Goal: Navigation & Orientation: Find specific page/section

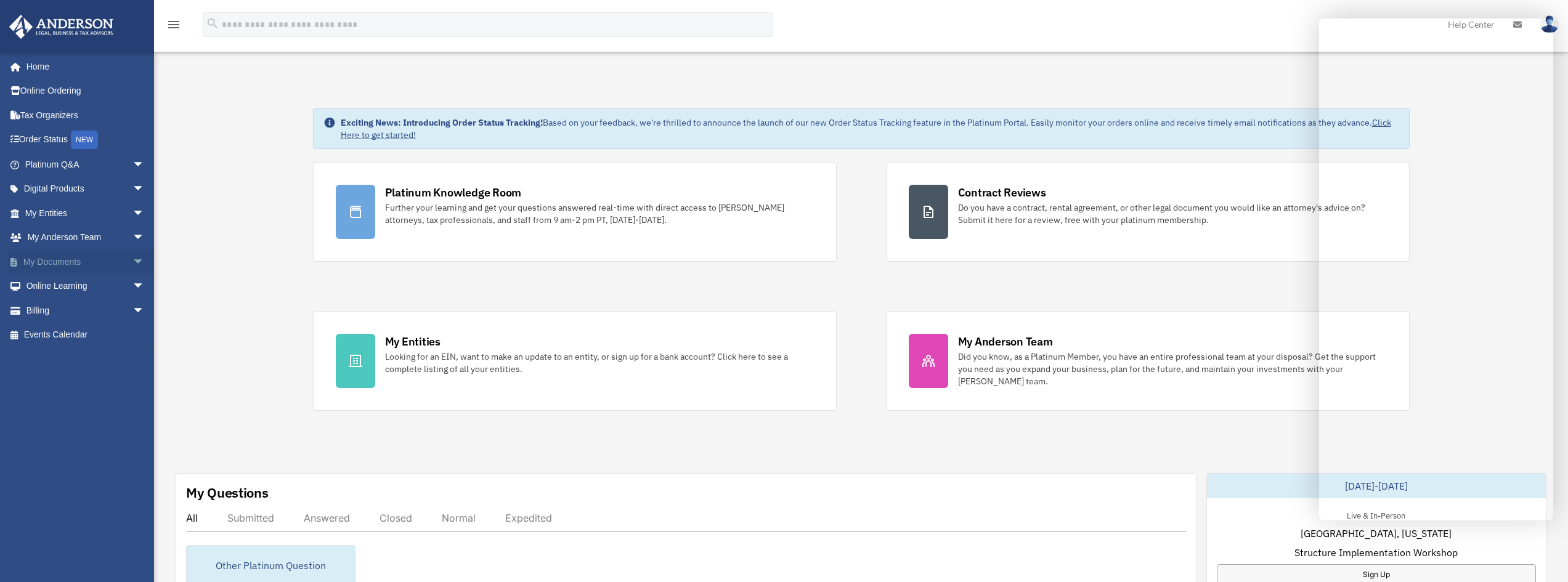
click at [132, 258] on span "arrow_drop_down" at bounding box center [144, 262] width 25 height 25
click at [54, 297] on link "Box" at bounding box center [90, 286] width 146 height 25
click at [57, 311] on link "Meeting Minutes" at bounding box center [90, 310] width 146 height 25
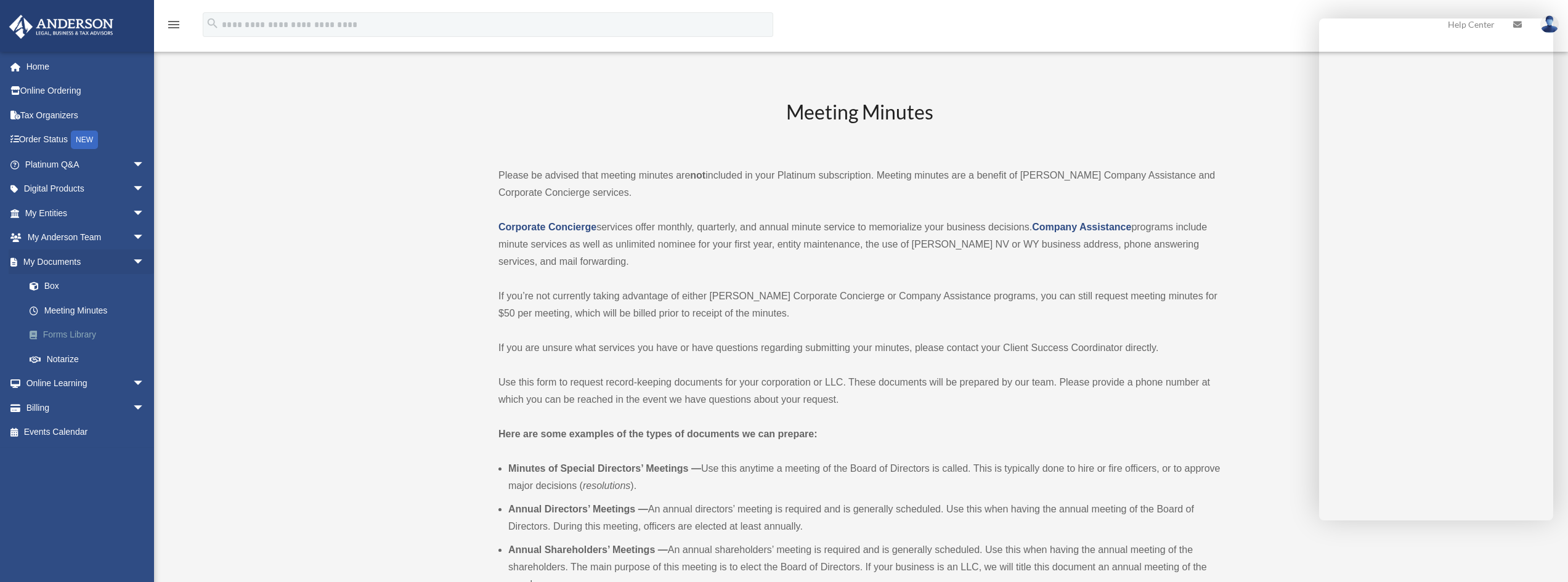
click at [74, 332] on link "Forms Library" at bounding box center [90, 335] width 146 height 25
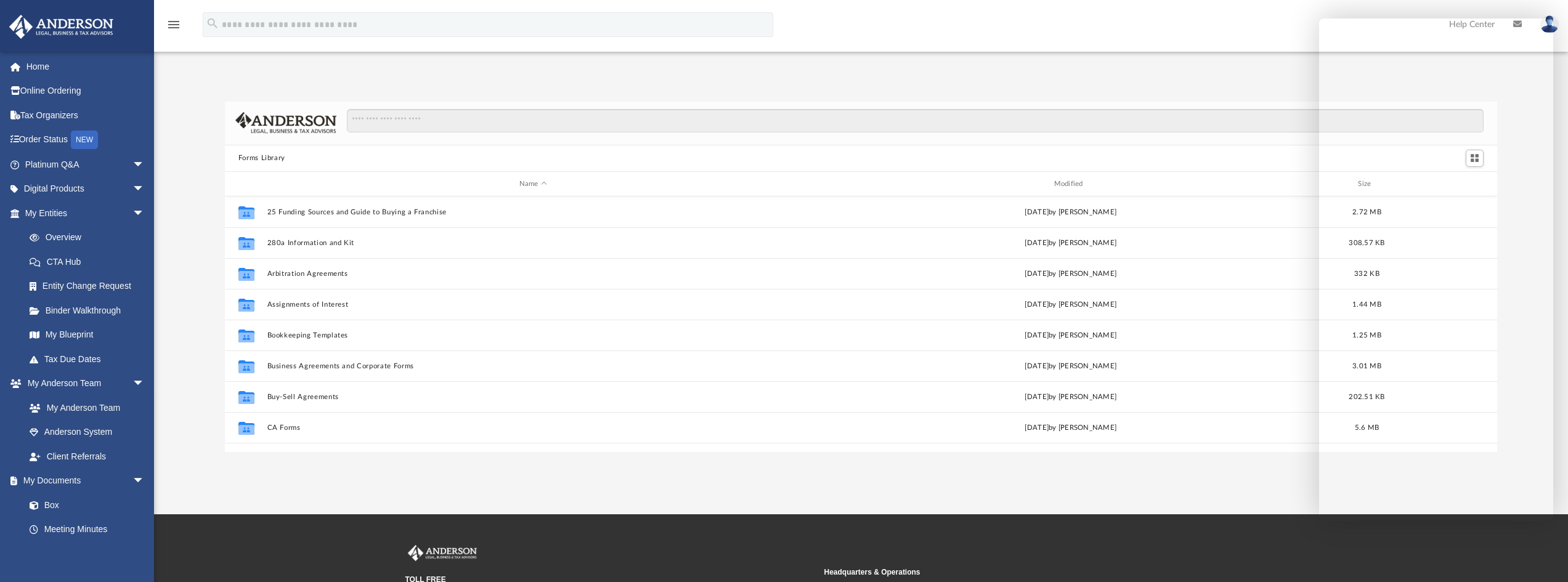
scroll to position [271, 1263]
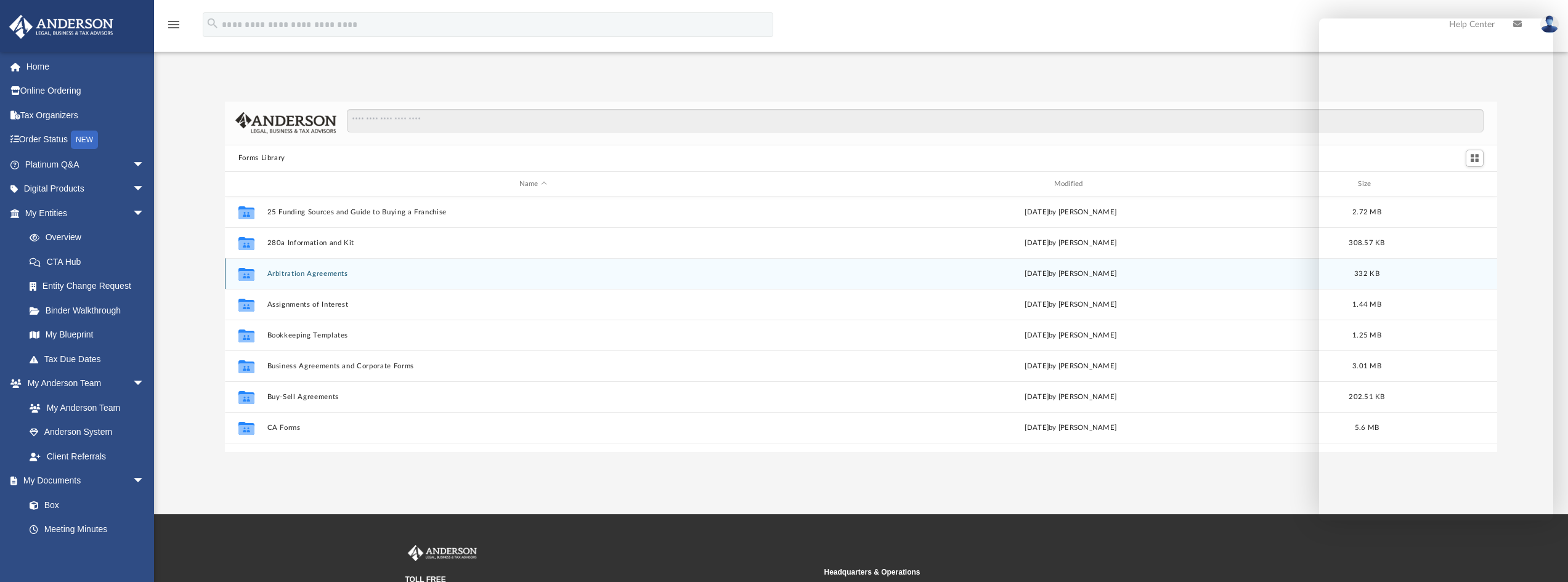
click at [315, 272] on button "Arbitration Agreements" at bounding box center [533, 273] width 532 height 8
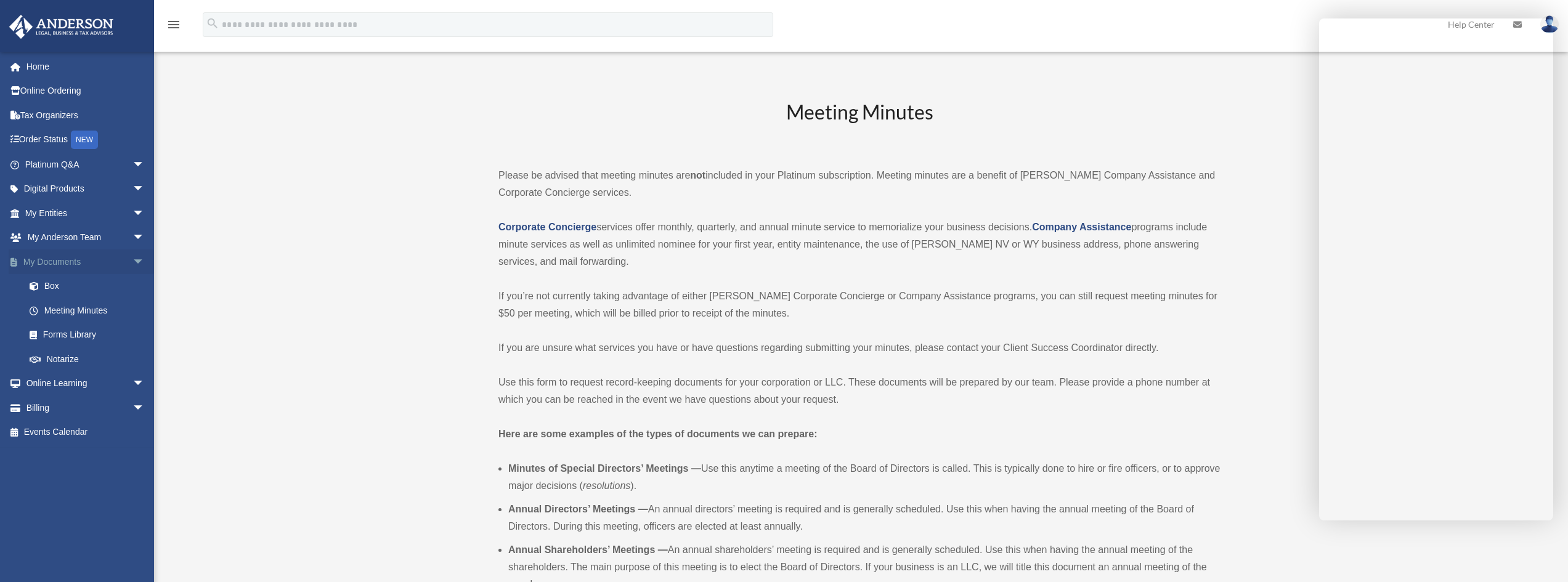
click at [60, 264] on link "My Documents arrow_drop_down" at bounding box center [85, 261] width 155 height 25
click at [89, 334] on link "Forms Library" at bounding box center [90, 335] width 146 height 25
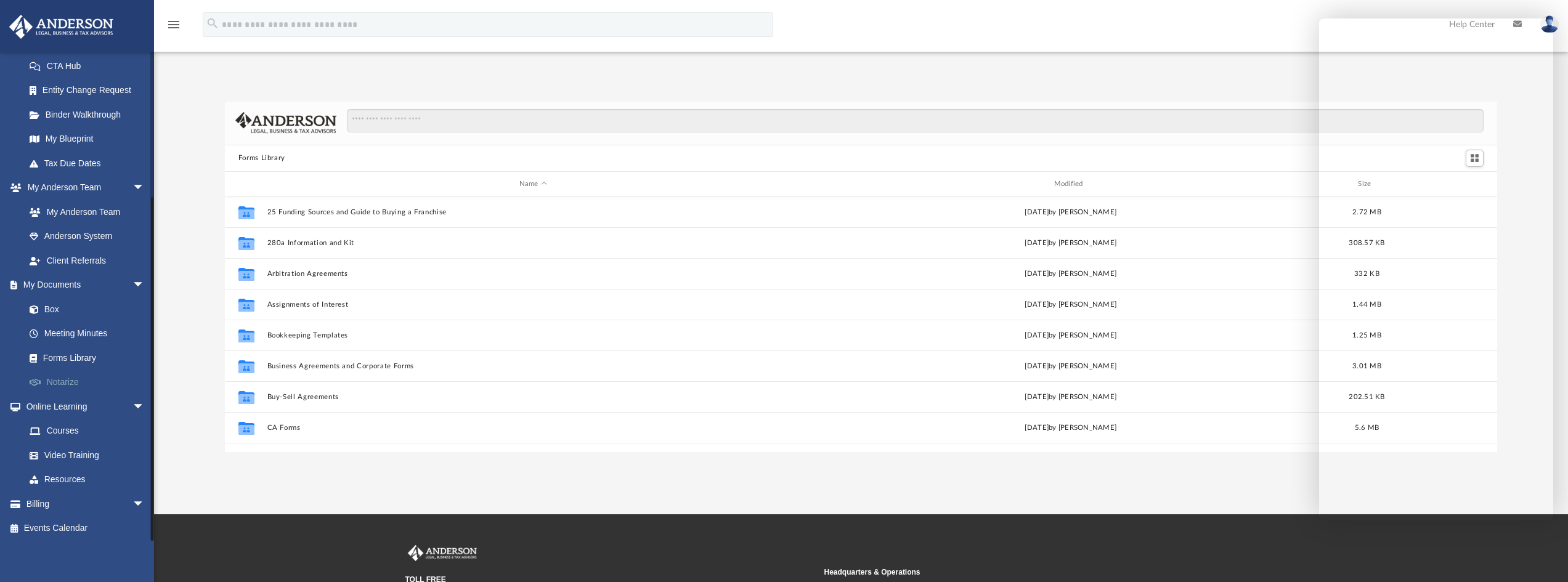
scroll to position [198, 0]
click at [85, 499] on link "Billing arrow_drop_down" at bounding box center [85, 501] width 155 height 25
click at [132, 399] on span "arrow_drop_down" at bounding box center [144, 404] width 25 height 25
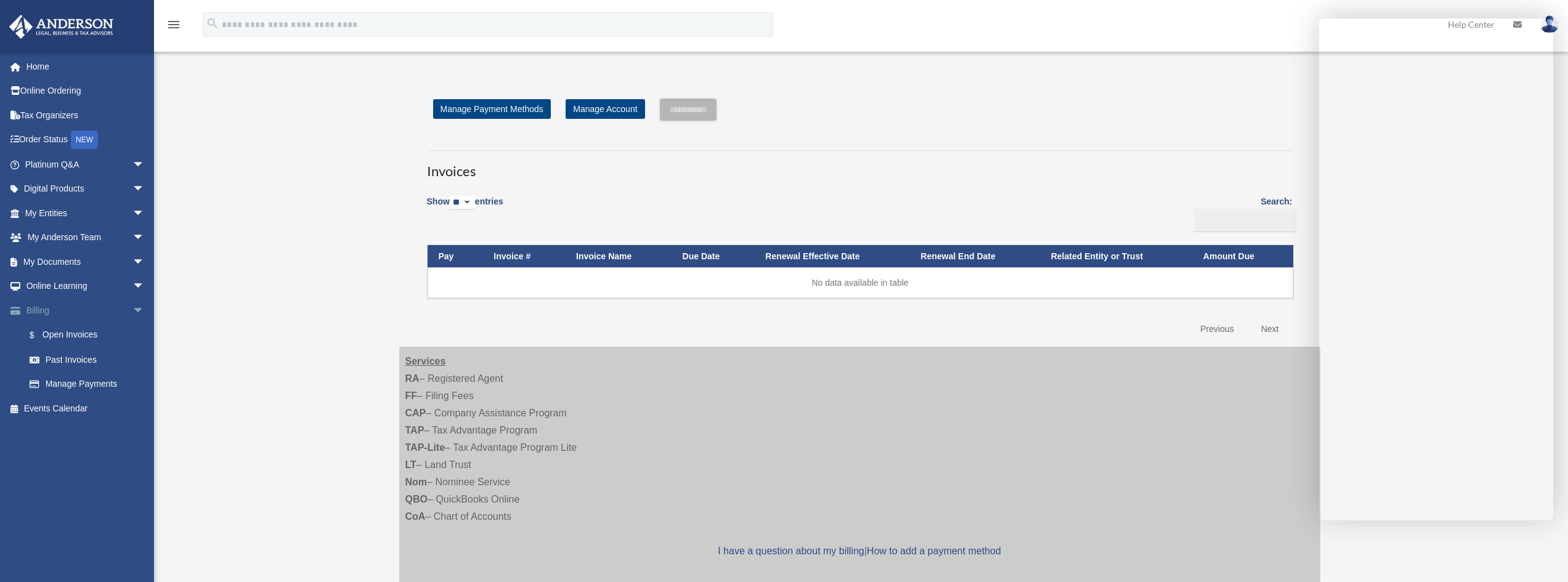
click at [132, 308] on span "arrow_drop_down" at bounding box center [144, 311] width 25 height 25
click at [132, 261] on span "arrow_drop_down" at bounding box center [144, 262] width 25 height 25
click at [95, 240] on link "My Anderson Team arrow_drop_down" at bounding box center [85, 237] width 155 height 25
click at [90, 221] on link "My Entities arrow_drop_down" at bounding box center [85, 213] width 155 height 25
click at [132, 214] on span "arrow_drop_down" at bounding box center [144, 214] width 25 height 25
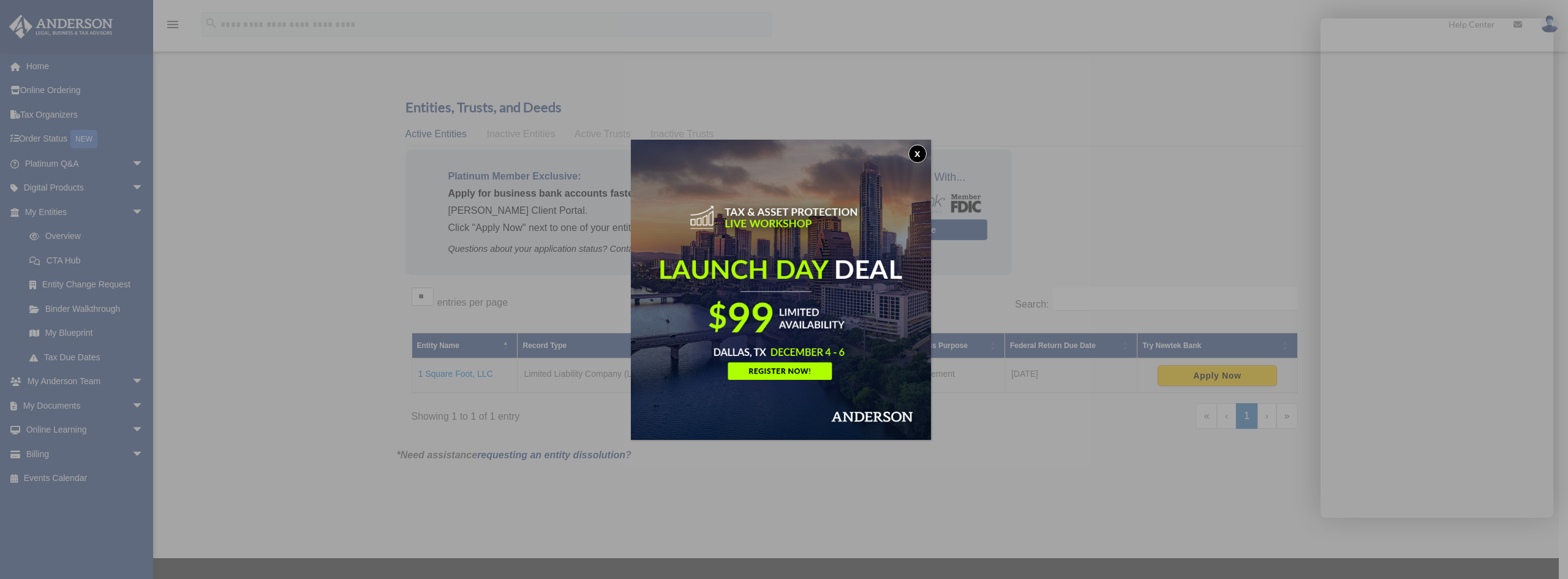
click at [920, 150] on button "x" at bounding box center [917, 154] width 18 height 18
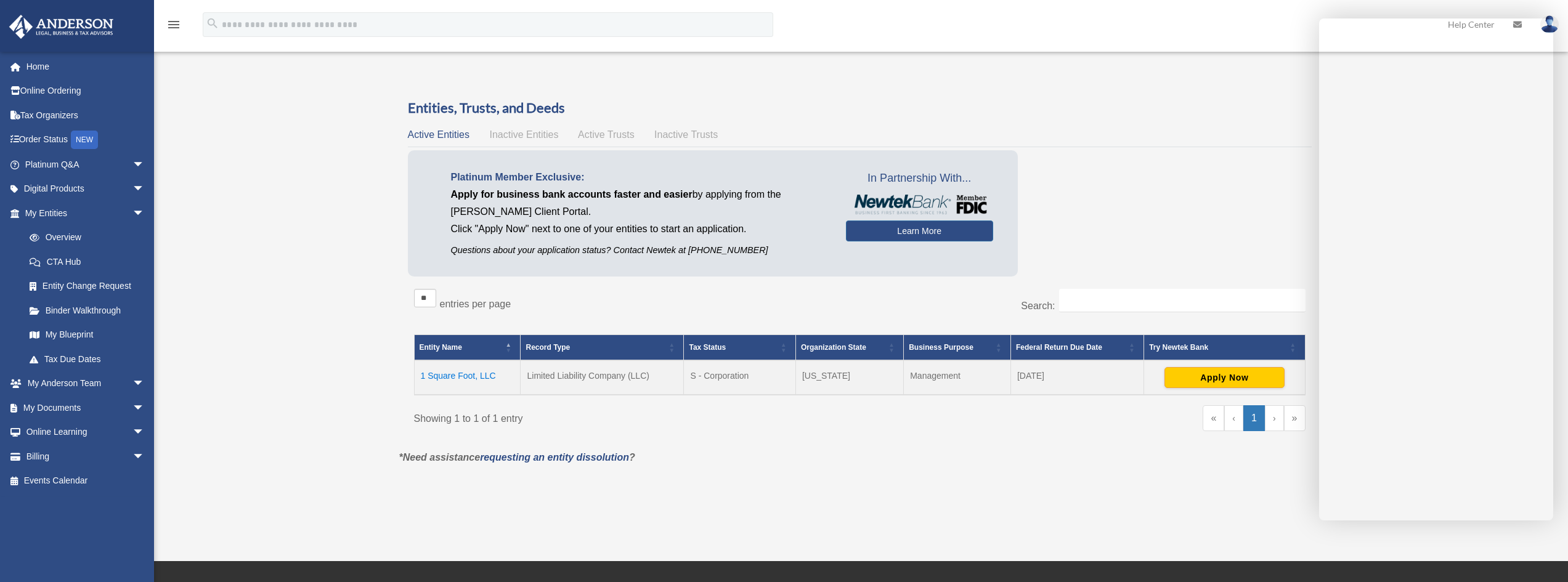
scroll to position [62, 0]
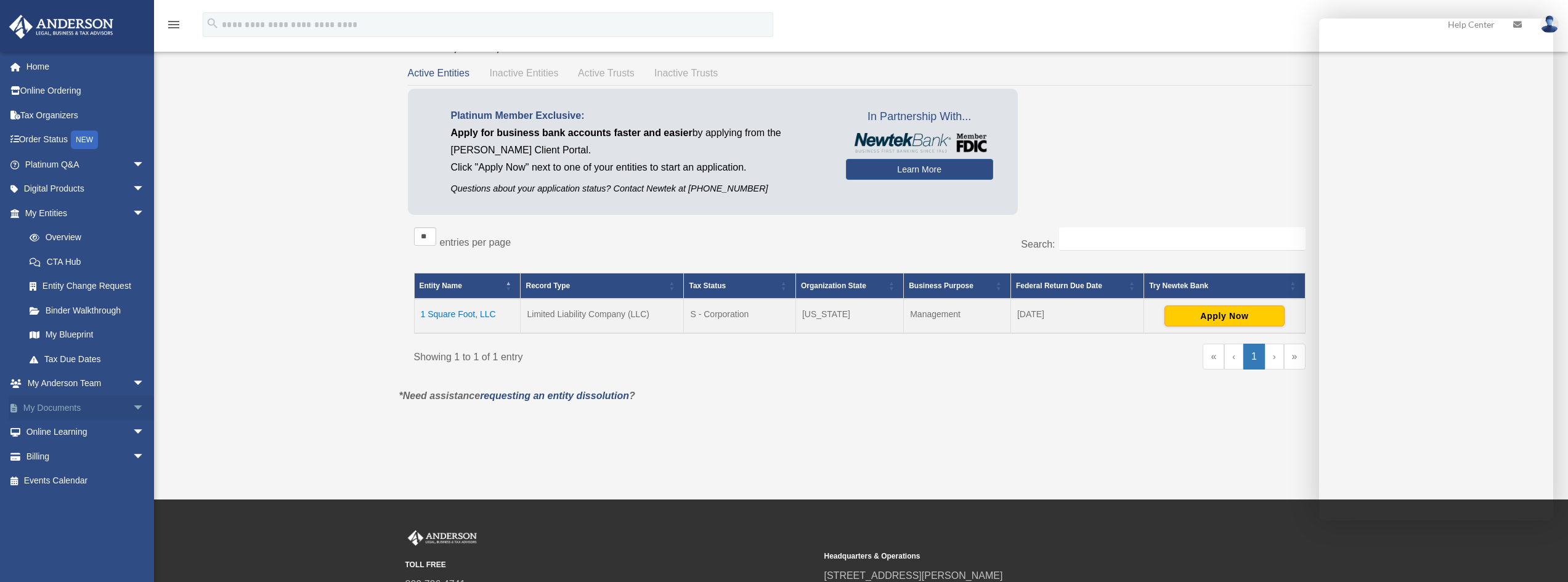
click at [44, 411] on link "My Documents arrow_drop_down" at bounding box center [85, 408] width 155 height 25
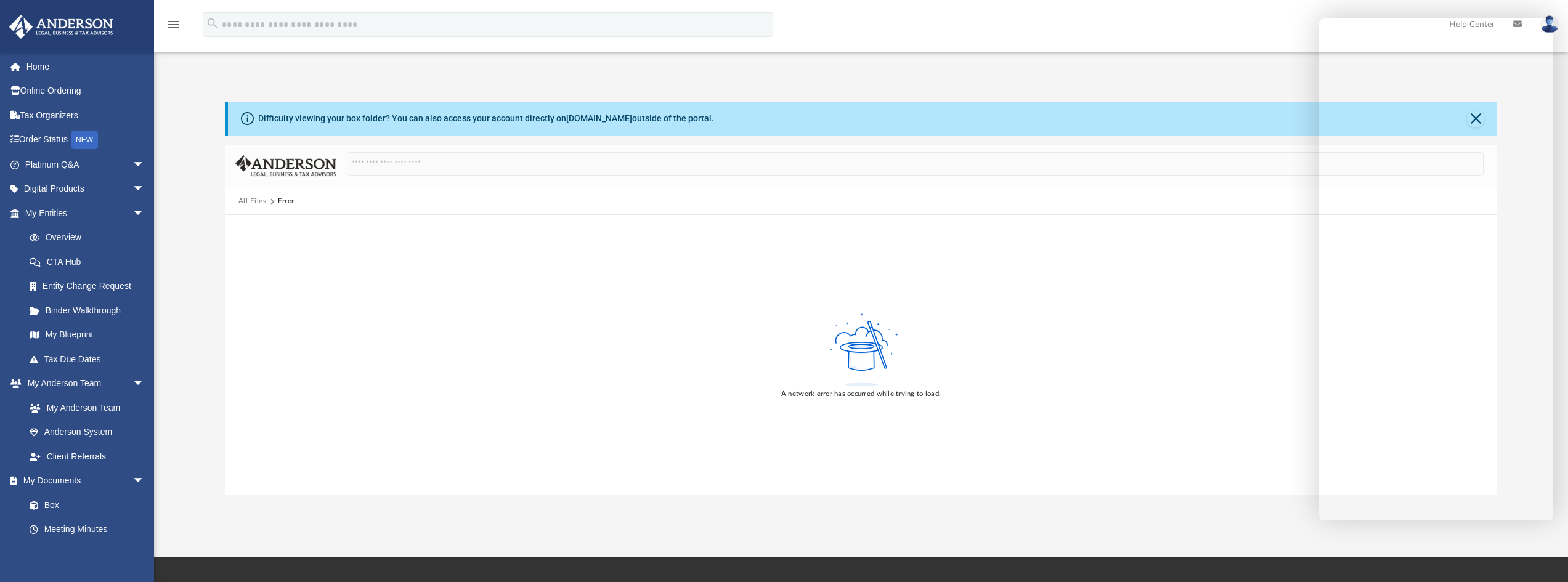
click at [255, 202] on button "All Files" at bounding box center [252, 202] width 28 height 11
